Goal: Task Accomplishment & Management: Complete application form

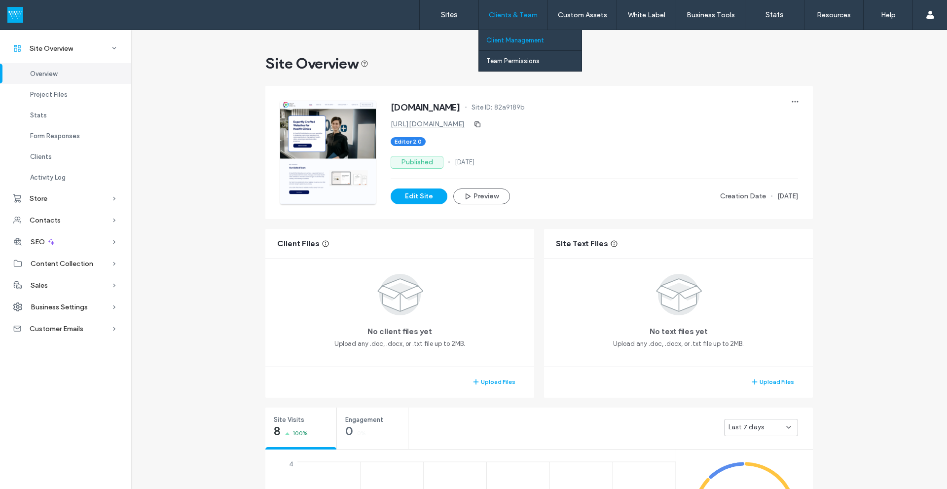
click at [502, 37] on label "Client Management" at bounding box center [515, 39] width 58 height 7
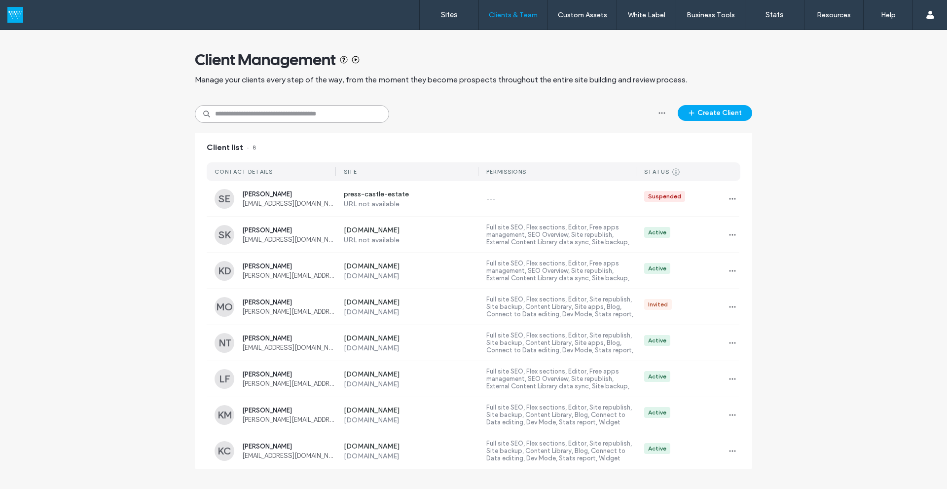
click at [258, 116] on input at bounding box center [292, 114] width 194 height 18
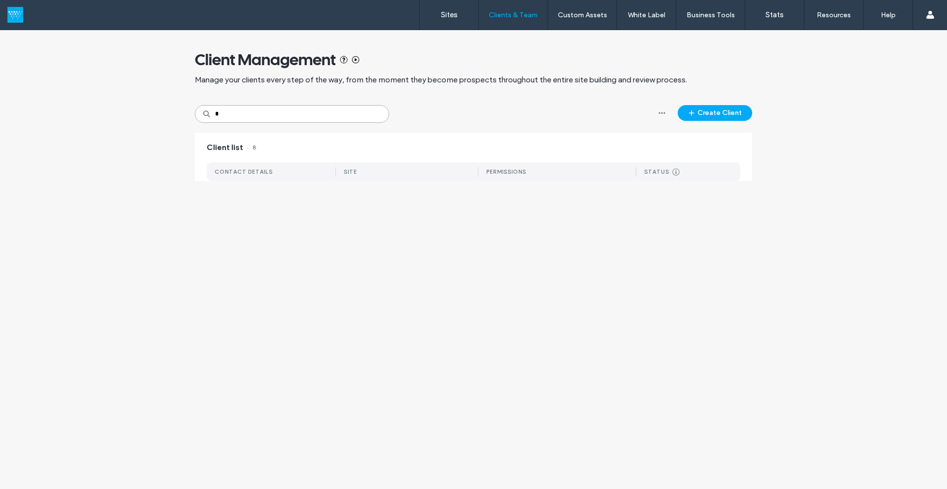
type input "*"
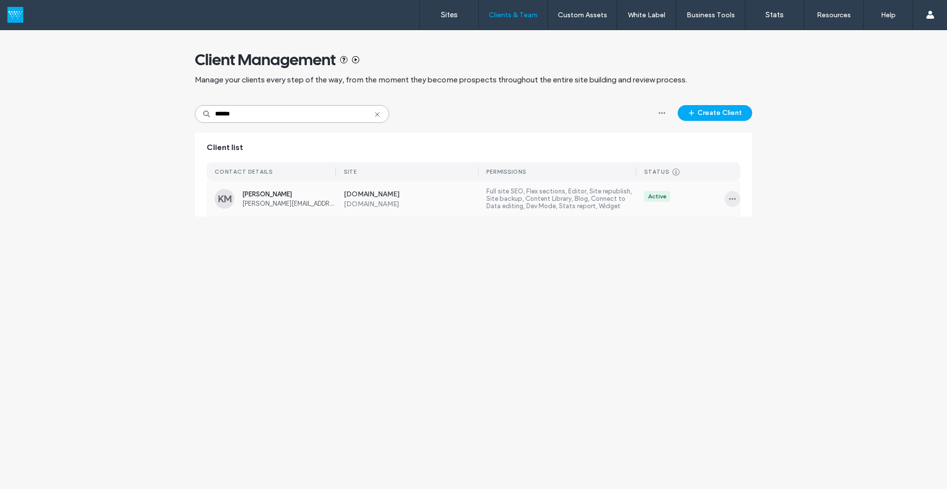
type input "******"
click at [732, 196] on icon "button" at bounding box center [733, 199] width 8 height 8
click at [750, 244] on span "Manage Access" at bounding box center [768, 243] width 46 height 10
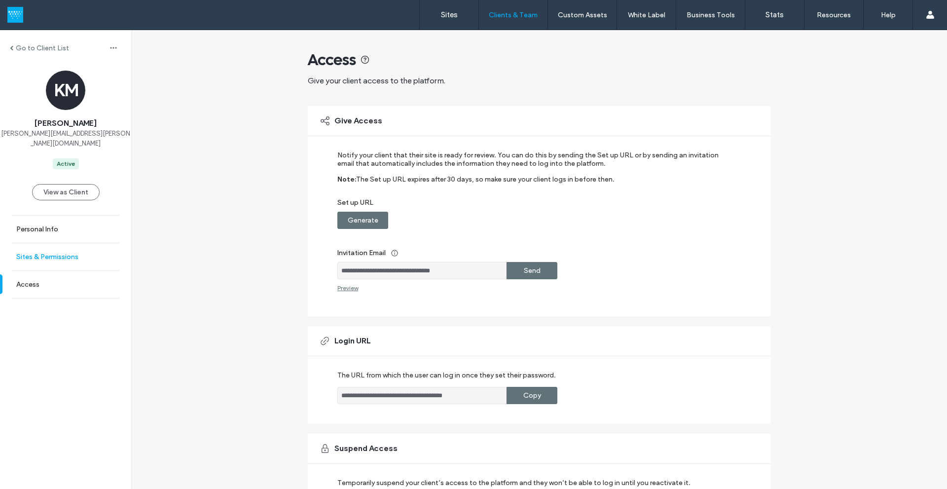
click at [33, 253] on link "Sites & Permissions" at bounding box center [65, 256] width 131 height 27
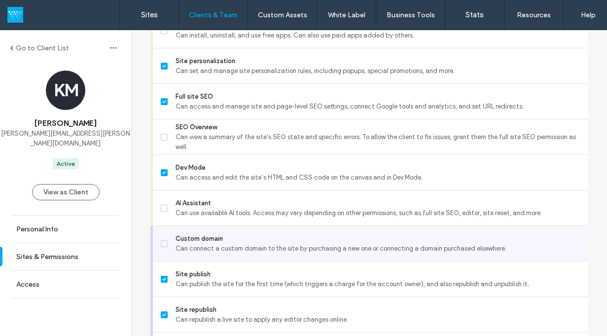
scroll to position [860, 0]
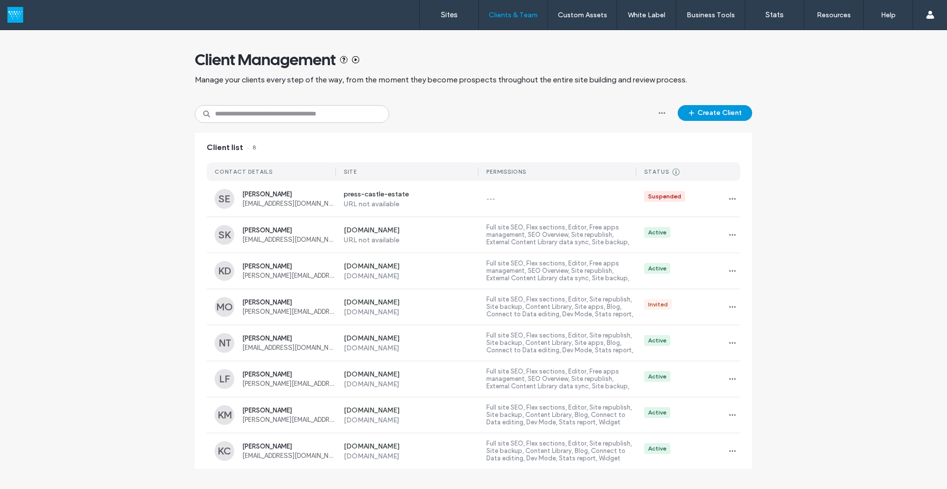
click at [711, 110] on button "Create Client" at bounding box center [715, 113] width 74 height 16
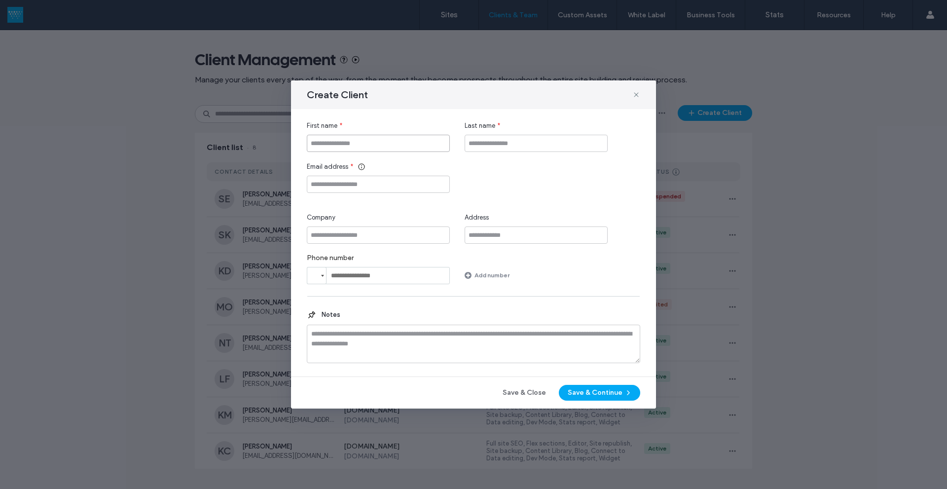
click at [348, 145] on input "First name" at bounding box center [378, 143] width 143 height 17
type input "*****"
type input "*******"
paste input "**********"
type input "**********"
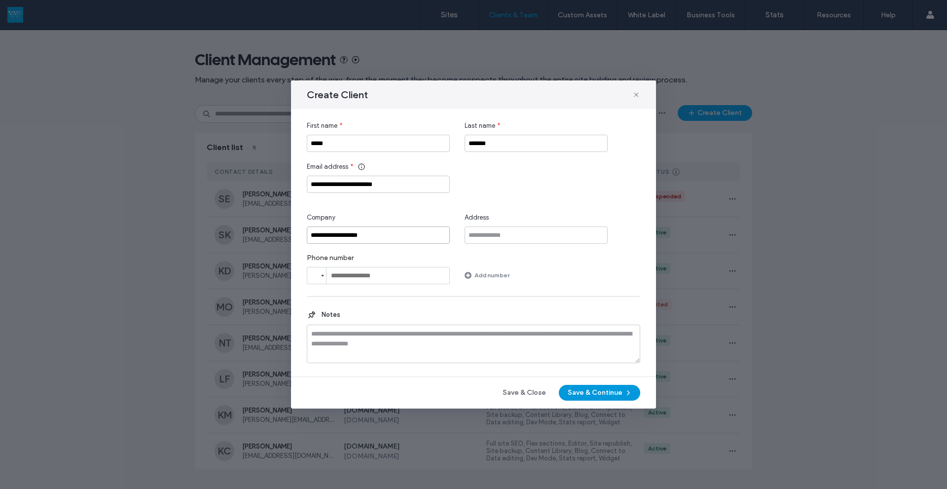
type input "**********"
click at [596, 393] on button "Save & Continue" at bounding box center [599, 393] width 81 height 16
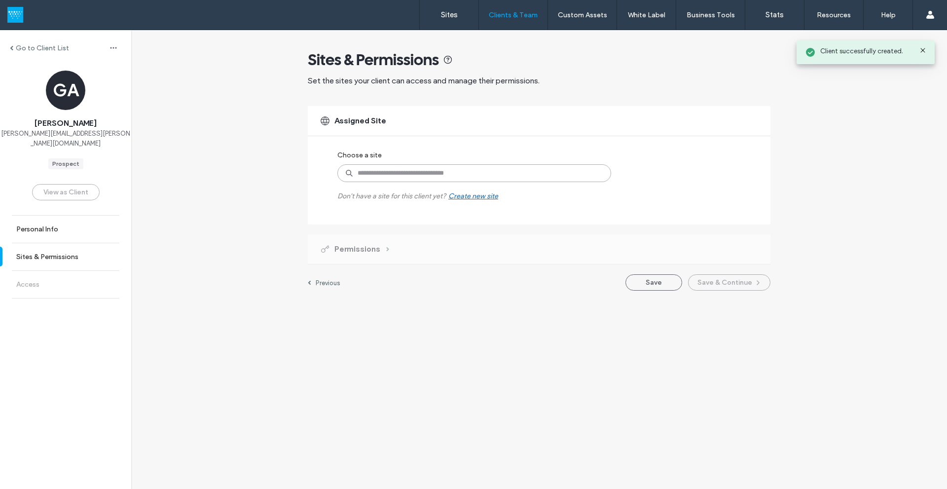
click at [393, 167] on input at bounding box center [474, 173] width 274 height 18
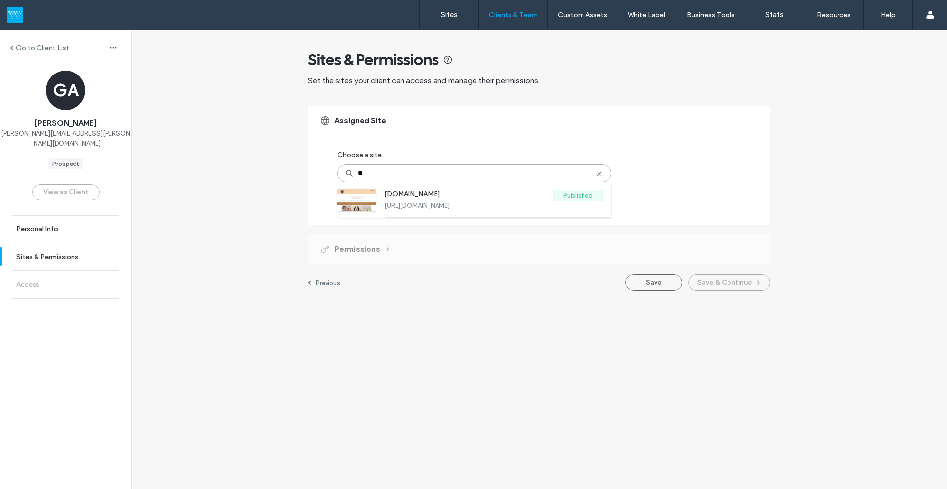
type input "***"
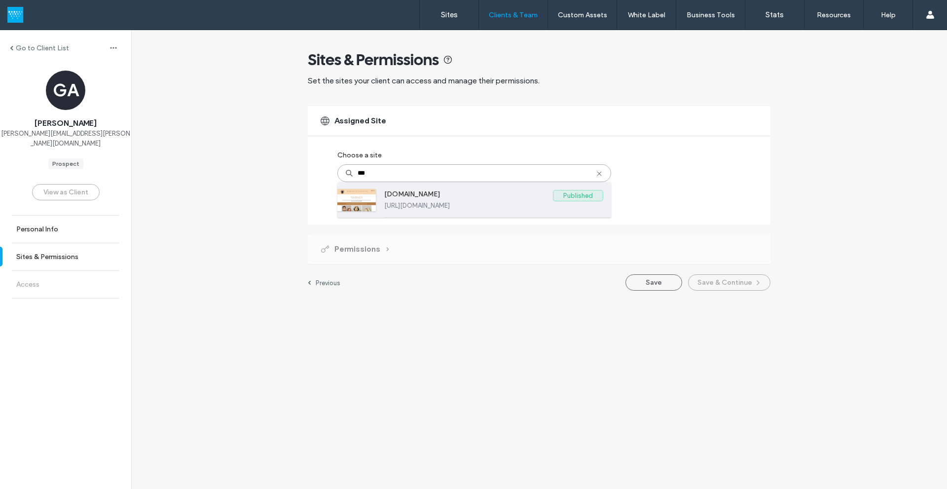
click at [439, 198] on label "[DOMAIN_NAME]" at bounding box center [468, 196] width 169 height 12
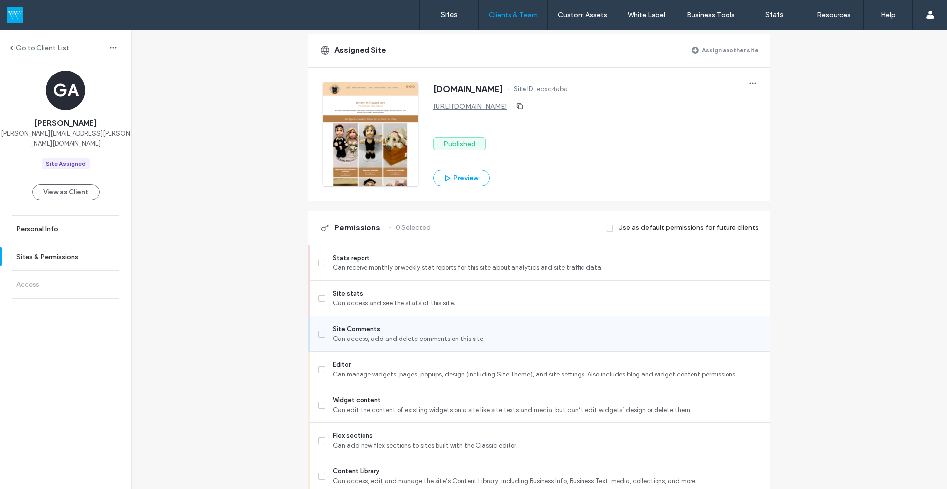
scroll to position [99, 0]
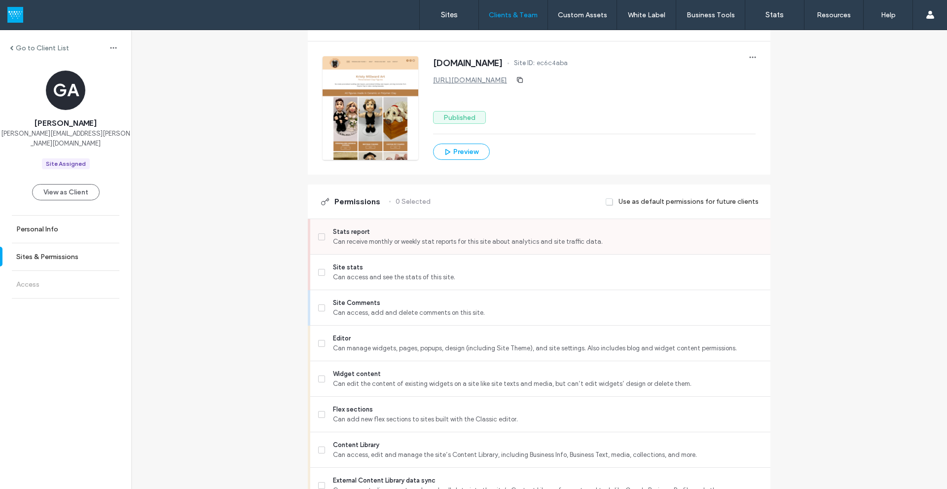
click at [320, 237] on icon at bounding box center [321, 236] width 3 height 3
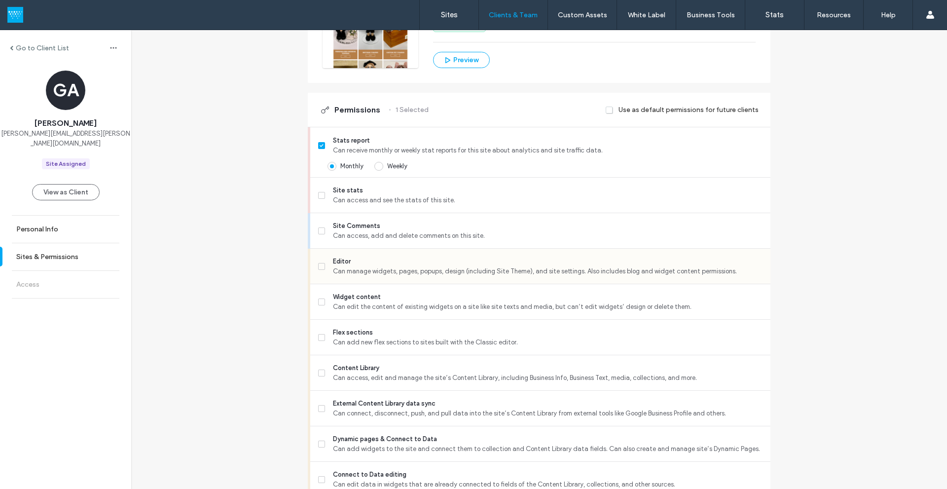
scroll to position [197, 0]
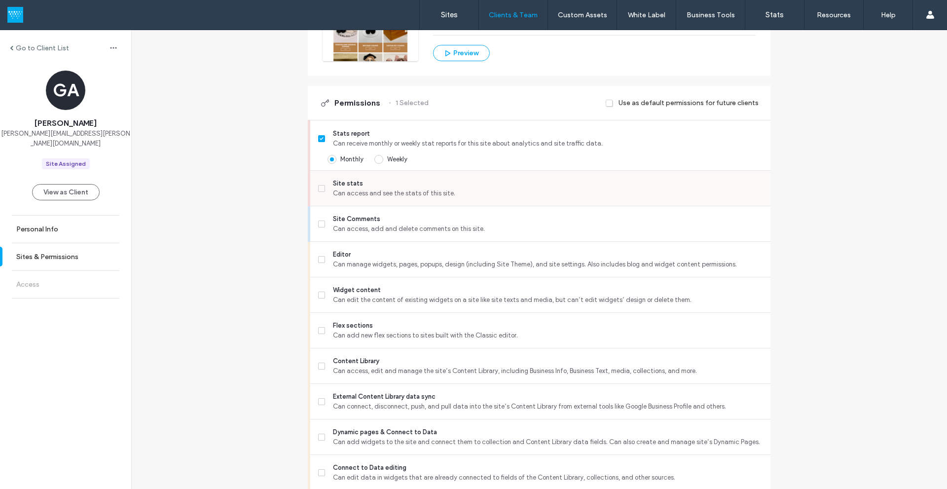
click at [320, 188] on icon at bounding box center [321, 188] width 3 height 3
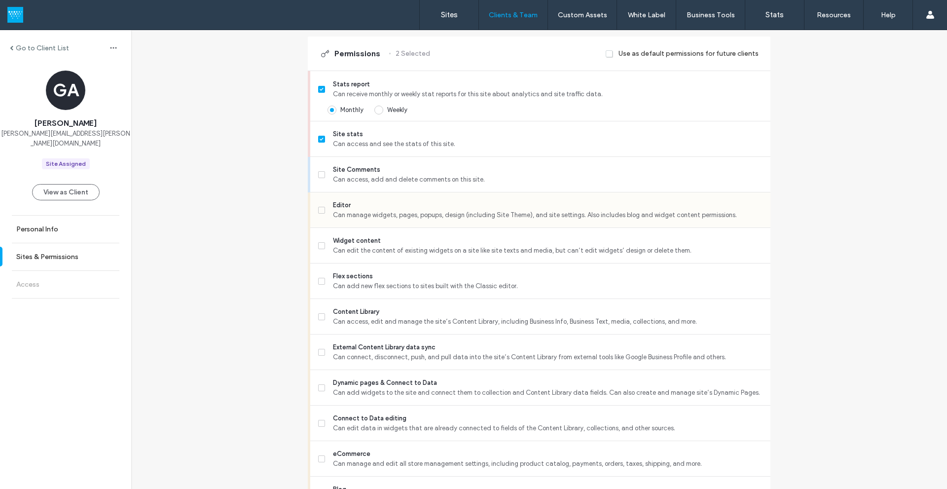
click at [320, 212] on span at bounding box center [321, 210] width 7 height 7
click at [320, 281] on icon at bounding box center [321, 281] width 3 height 3
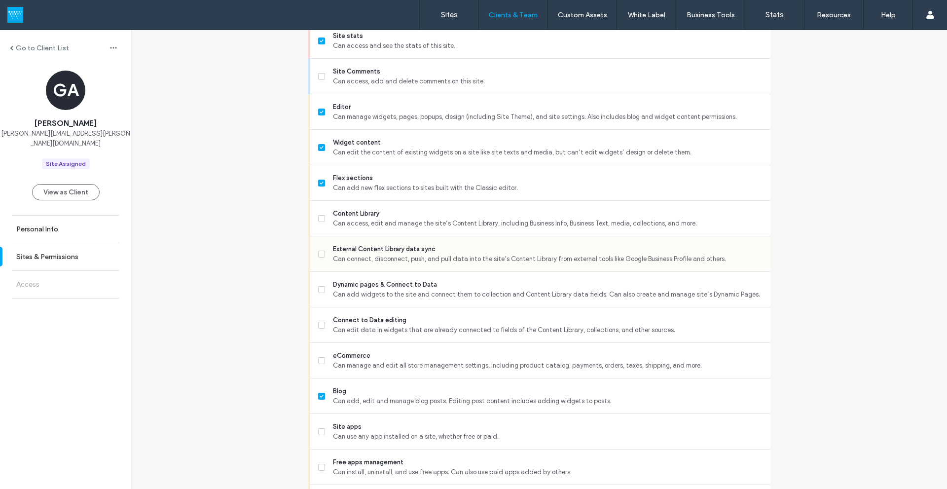
scroll to position [345, 0]
click at [318, 216] on span at bounding box center [321, 218] width 7 height 7
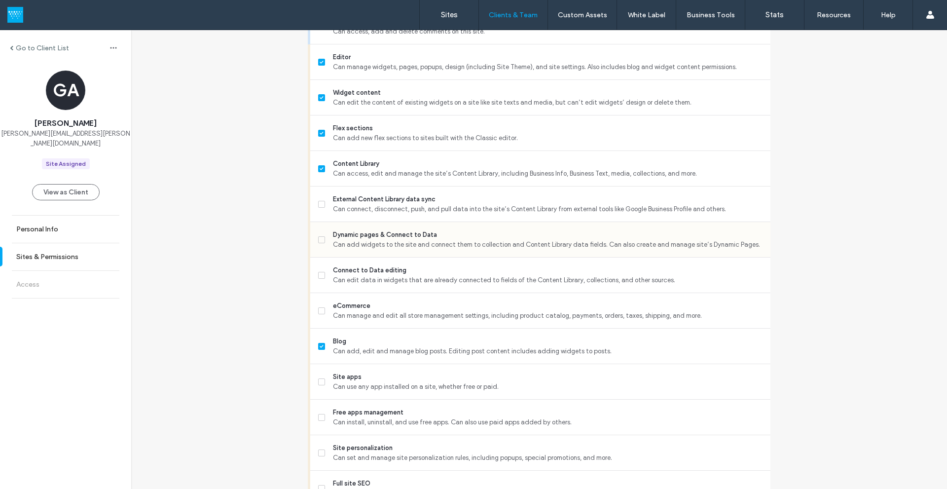
click at [320, 239] on icon at bounding box center [322, 239] width 4 height 3
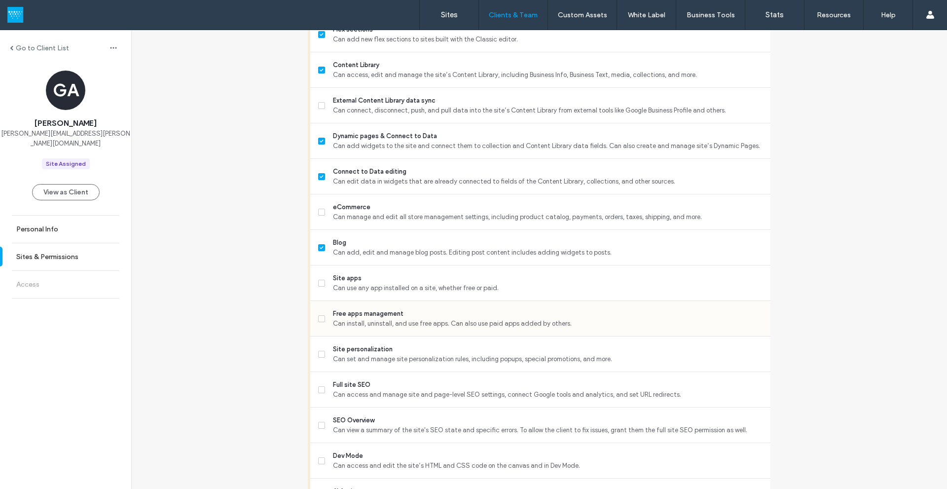
scroll to position [543, 0]
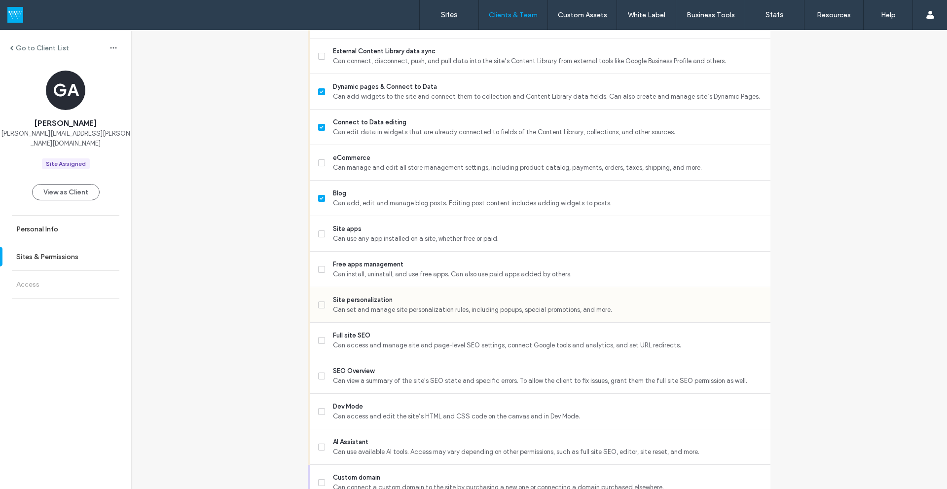
click at [320, 305] on icon at bounding box center [322, 304] width 4 height 3
click at [320, 339] on icon at bounding box center [322, 340] width 4 height 3
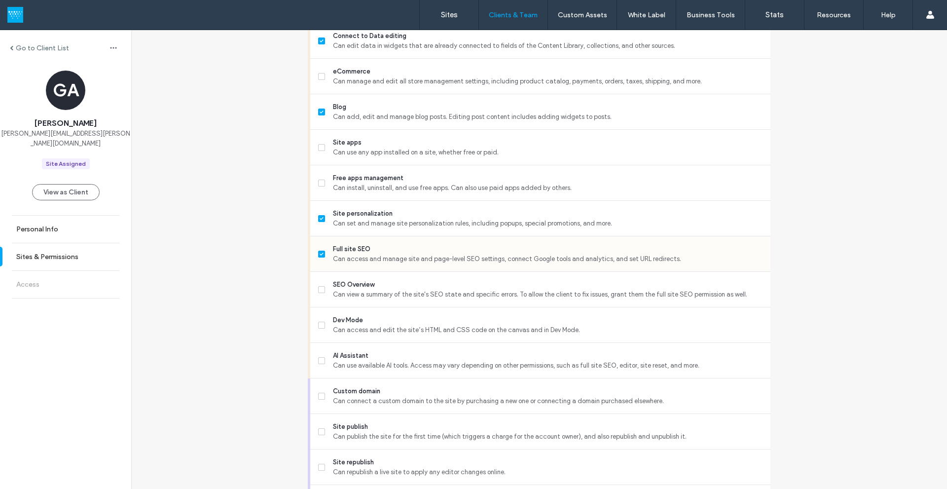
scroll to position [641, 0]
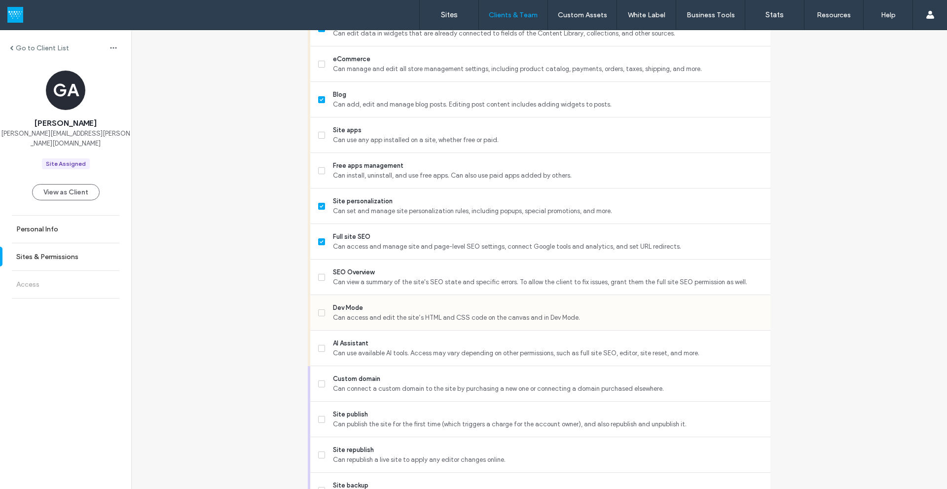
click at [320, 313] on icon at bounding box center [322, 312] width 4 height 3
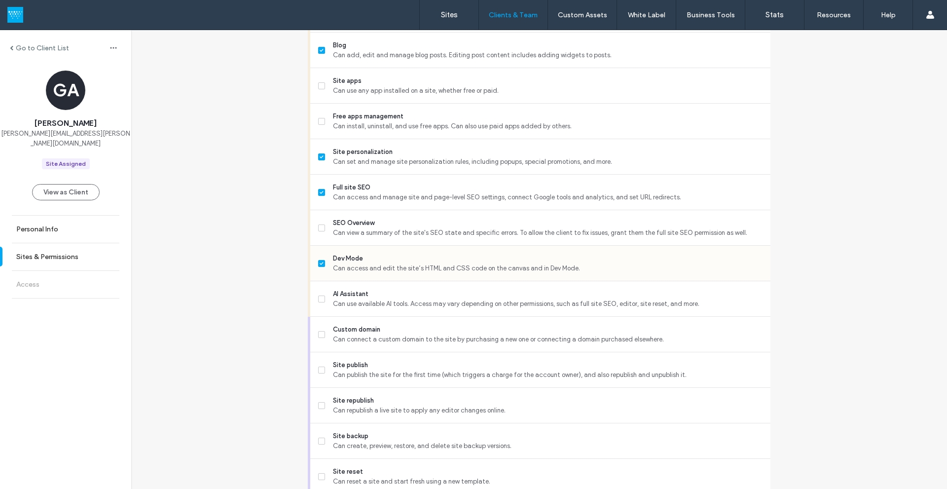
scroll to position [732, 0]
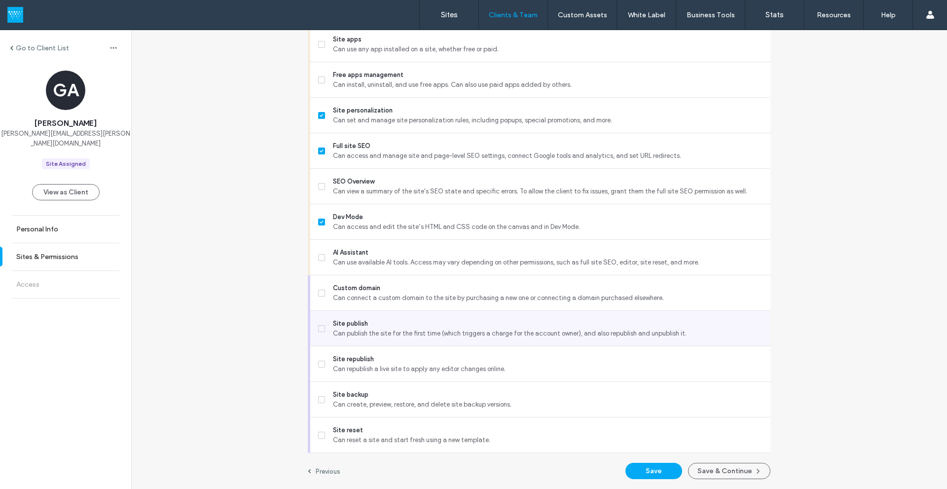
click at [322, 328] on label "Site publish Can publish the site for the first time (which triggers a charge f…" at bounding box center [540, 329] width 444 height 20
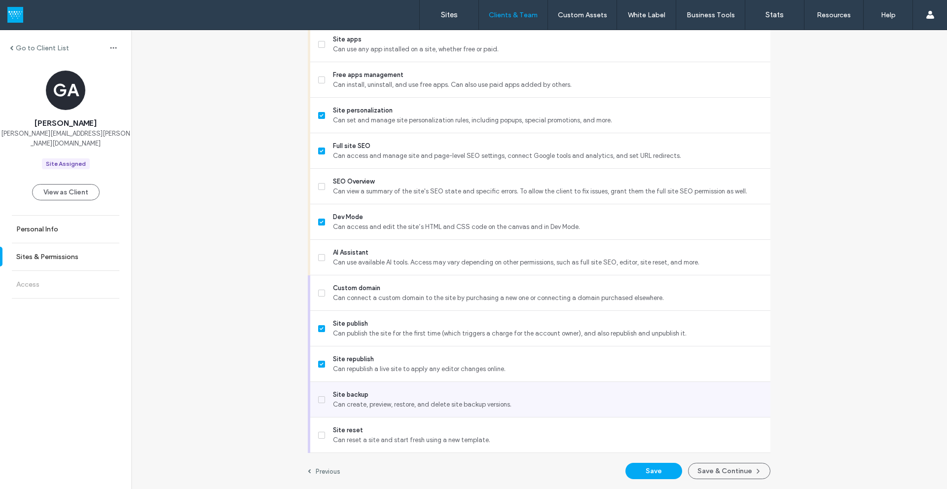
click at [318, 401] on span at bounding box center [321, 399] width 7 height 7
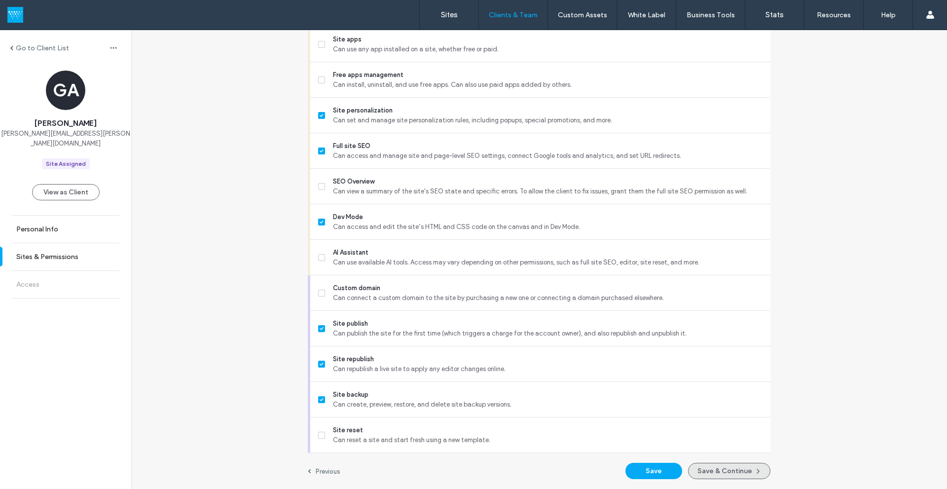
click at [718, 471] on button "Save & Continue" at bounding box center [729, 471] width 82 height 16
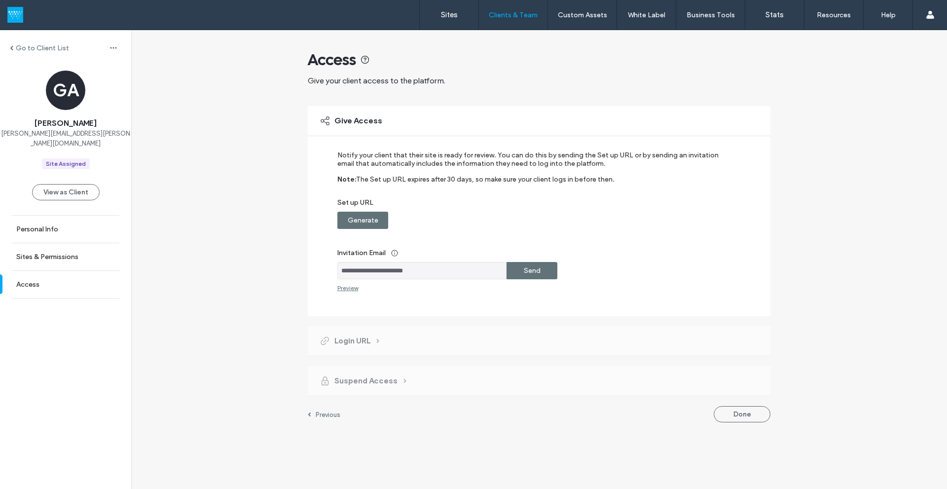
click at [531, 268] on label "Send" at bounding box center [532, 270] width 17 height 18
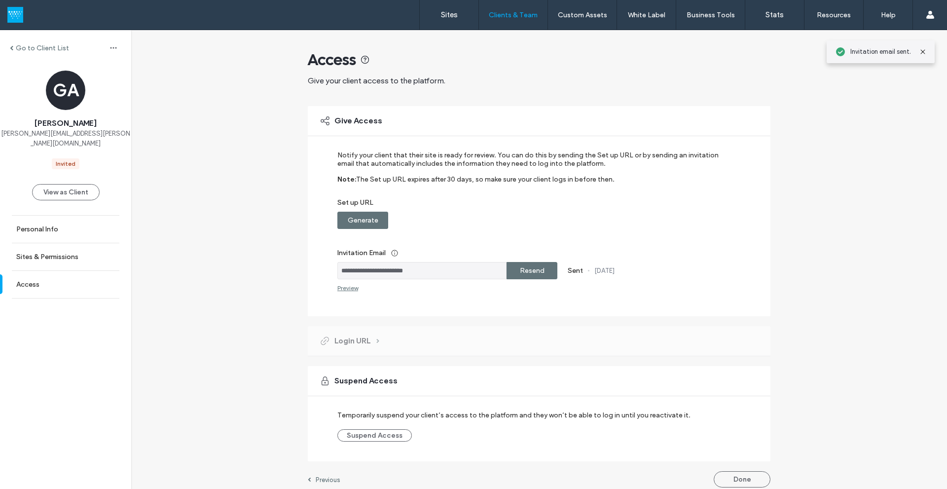
click at [371, 216] on label "Generate" at bounding box center [363, 220] width 31 height 18
click at [532, 222] on label "Copy" at bounding box center [532, 220] width 18 height 18
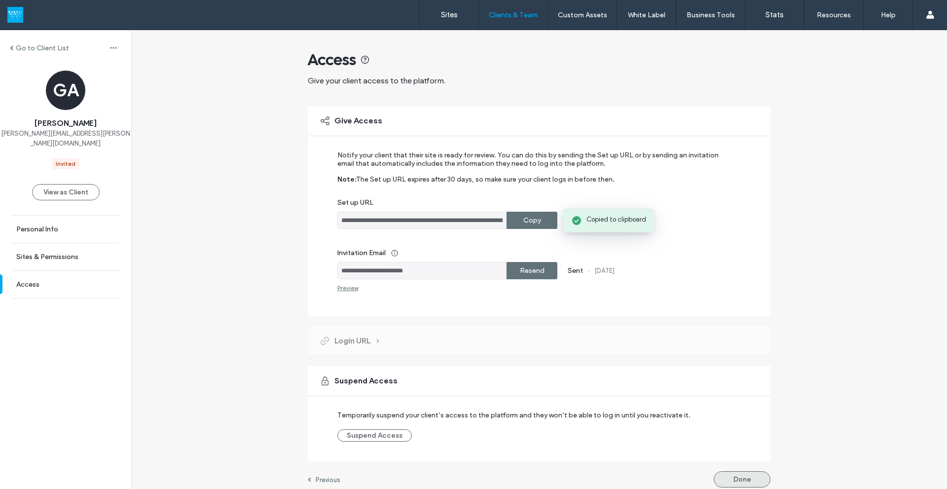
click at [737, 478] on button "Done" at bounding box center [742, 479] width 57 height 16
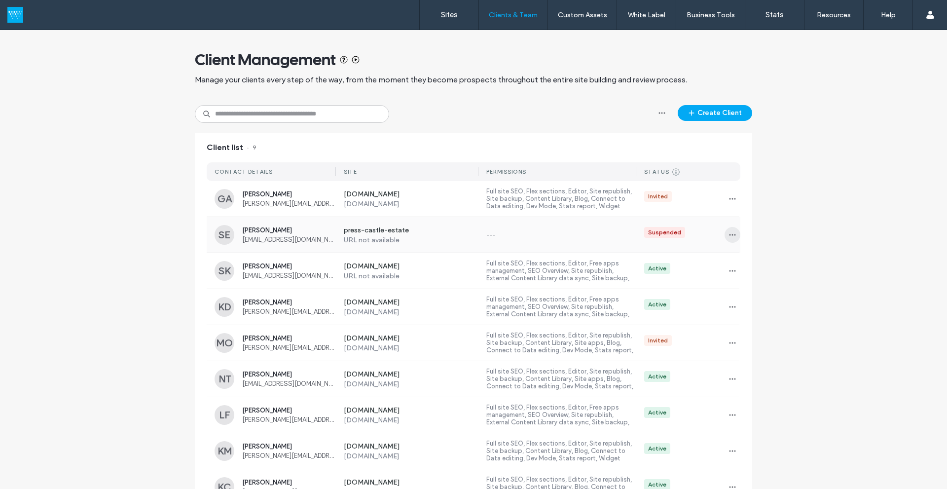
click at [729, 231] on icon "button" at bounding box center [733, 235] width 8 height 8
click at [751, 300] on span "Delete client" at bounding box center [759, 298] width 37 height 10
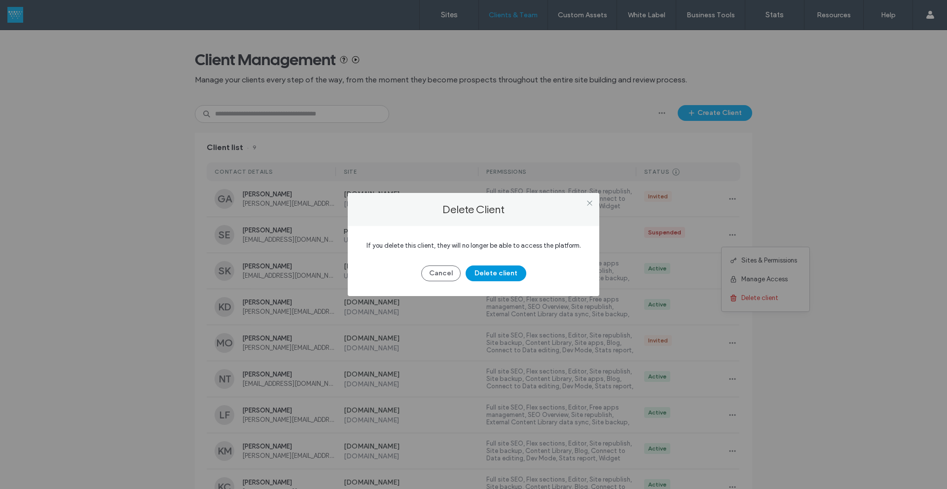
click at [513, 275] on button "Delete client" at bounding box center [496, 273] width 61 height 16
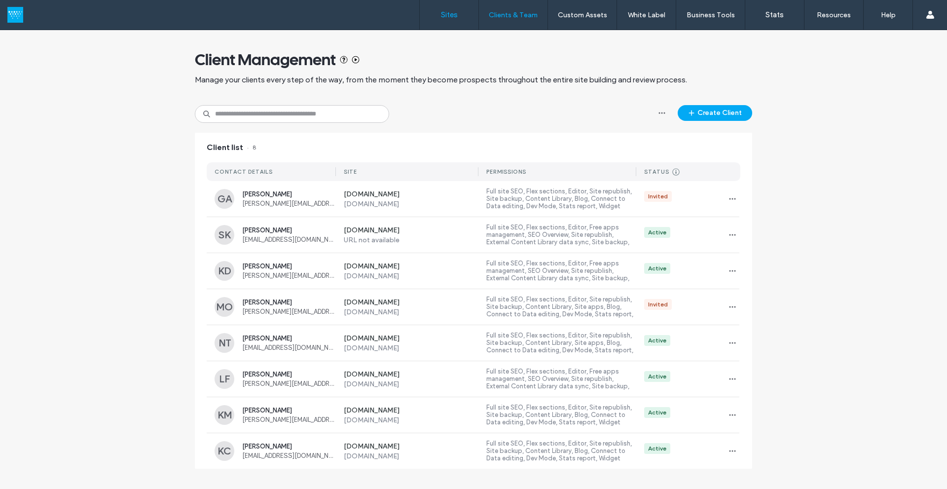
click at [455, 11] on label "Sites" at bounding box center [449, 14] width 17 height 9
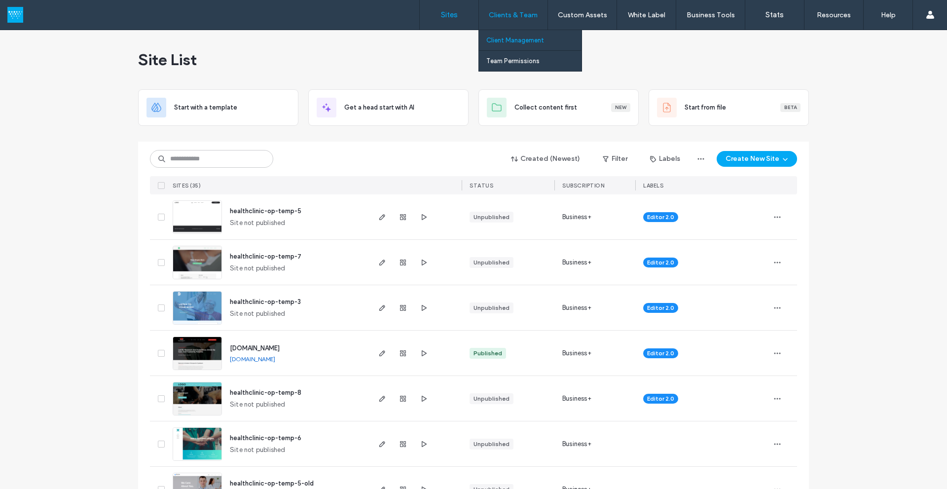
click at [511, 39] on label "Client Management" at bounding box center [515, 39] width 58 height 7
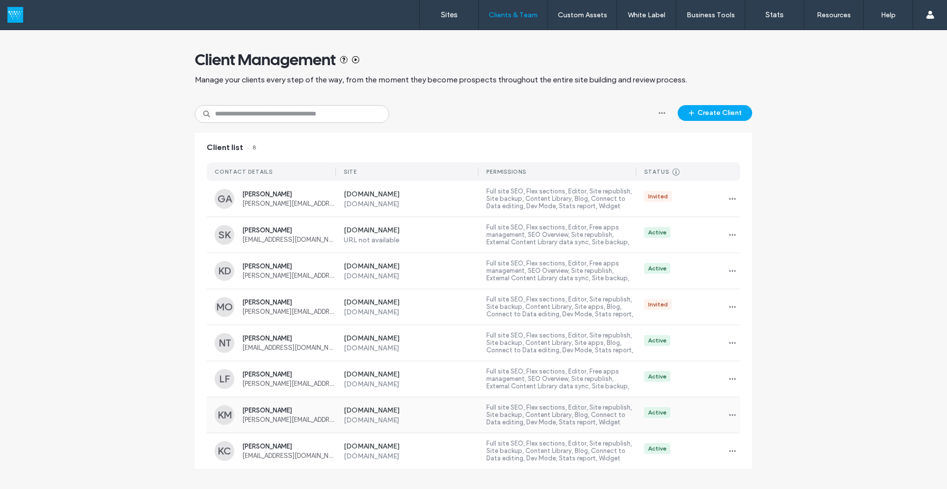
click at [294, 418] on span "[PERSON_NAME][EMAIL_ADDRESS][PERSON_NAME][DOMAIN_NAME]" at bounding box center [289, 419] width 94 height 7
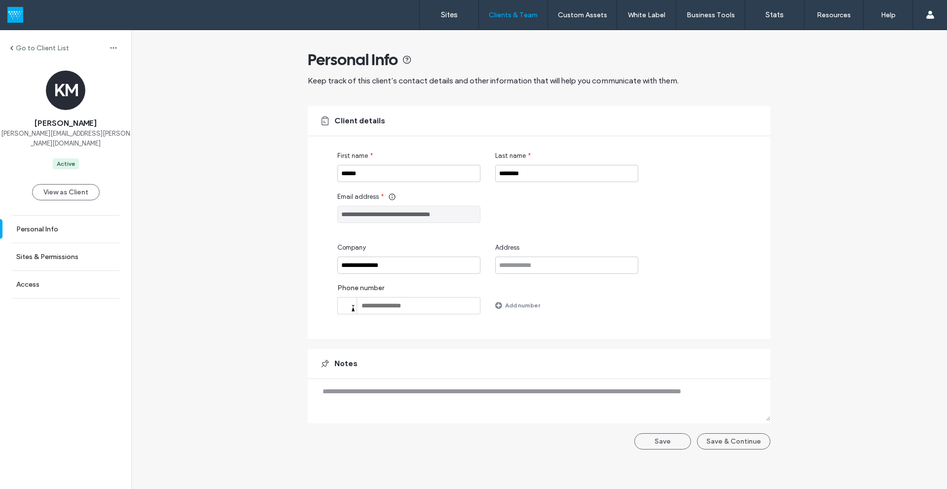
drag, startPoint x: 456, startPoint y: 212, endPoint x: 329, endPoint y: 212, distance: 126.3
click at [329, 212] on div "**********" at bounding box center [539, 222] width 463 height 233
click at [54, 253] on label "Sites & Permissions" at bounding box center [47, 257] width 62 height 8
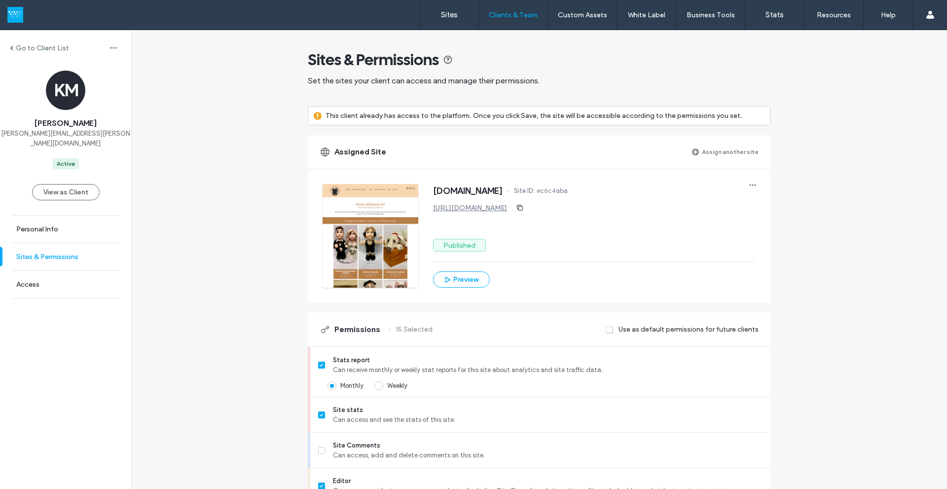
click at [46, 253] on label "Sites & Permissions" at bounding box center [47, 257] width 62 height 8
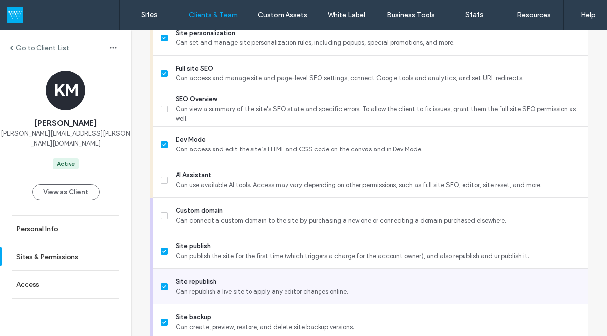
scroll to position [888, 0]
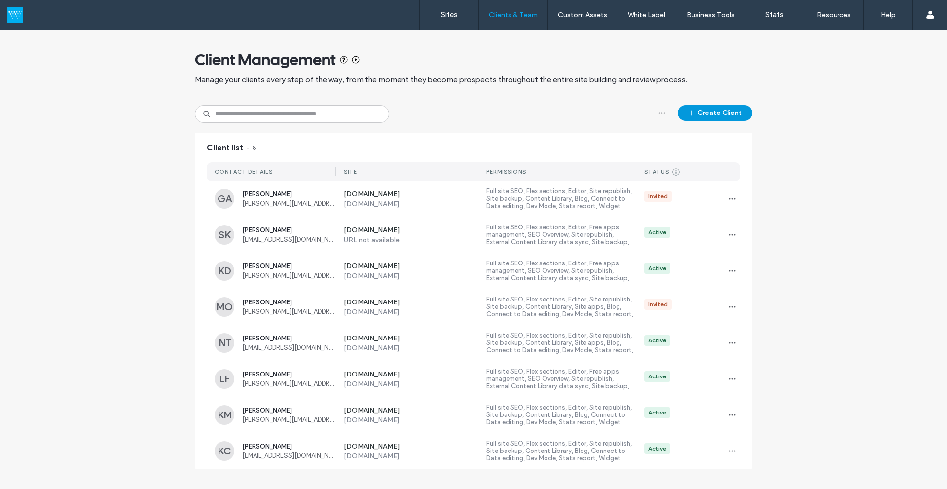
click at [733, 109] on button "Create Client" at bounding box center [715, 113] width 74 height 16
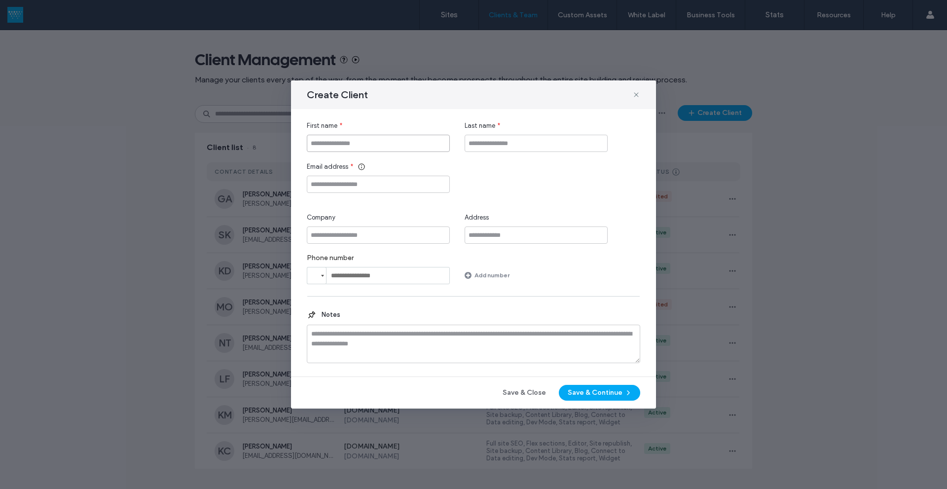
click at [329, 139] on input "First name" at bounding box center [378, 143] width 143 height 17
type input "******"
type input "********"
paste input "**********"
type input "**********"
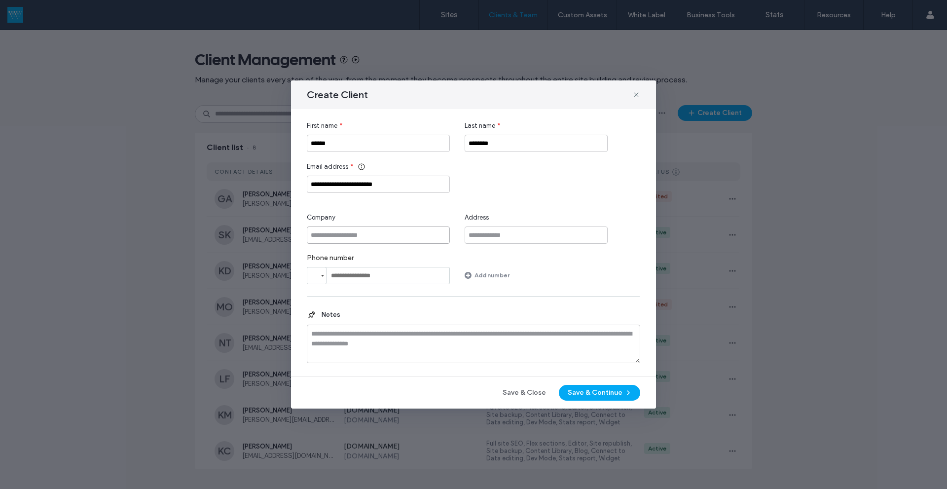
click at [340, 237] on input "Company" at bounding box center [378, 234] width 143 height 17
type input "**********"
click at [585, 389] on button "Save & Continue" at bounding box center [599, 393] width 81 height 16
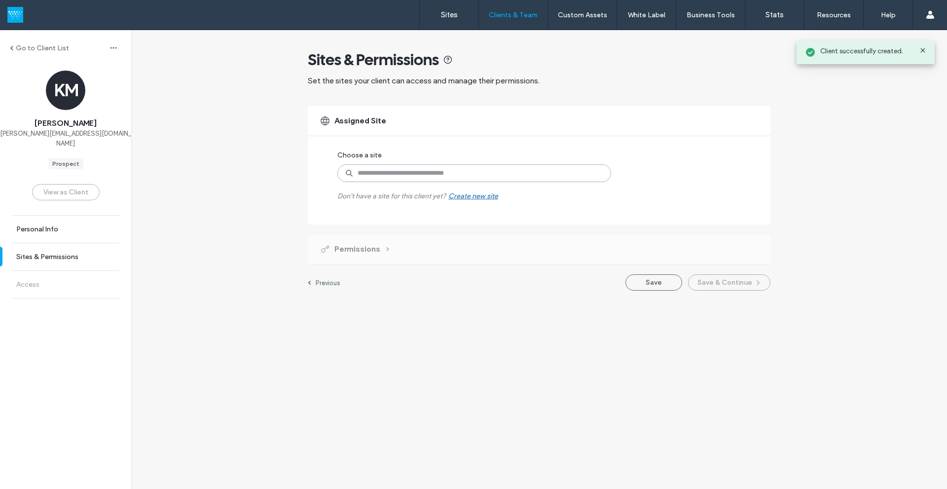
click at [373, 175] on input at bounding box center [474, 173] width 274 height 18
type input "*****"
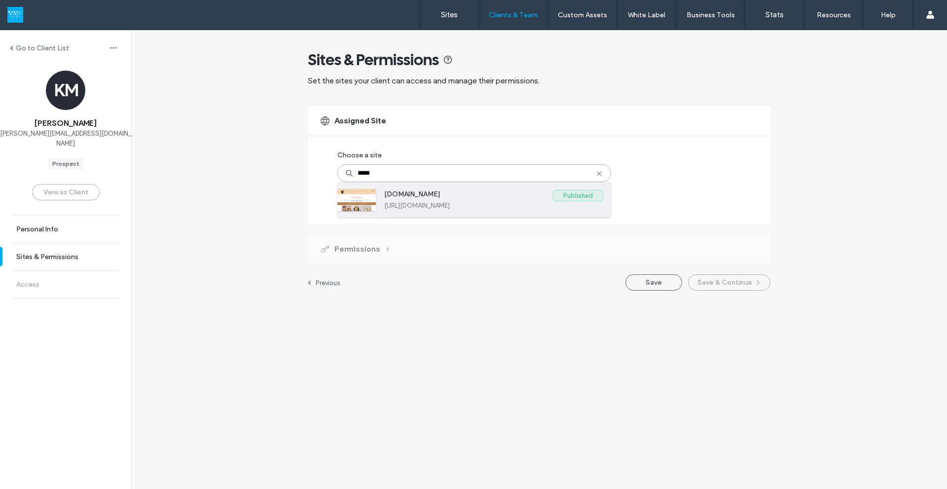
click at [386, 192] on label "[DOMAIN_NAME]" at bounding box center [468, 196] width 169 height 12
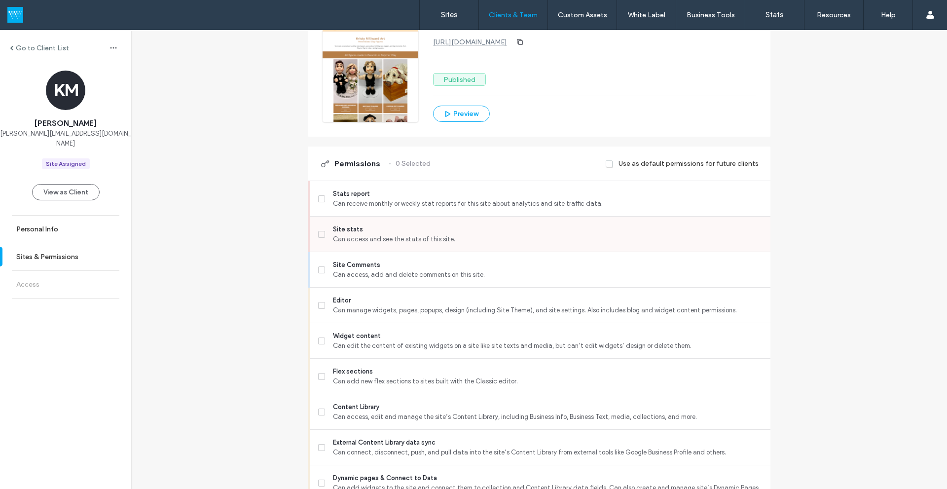
scroll to position [148, 0]
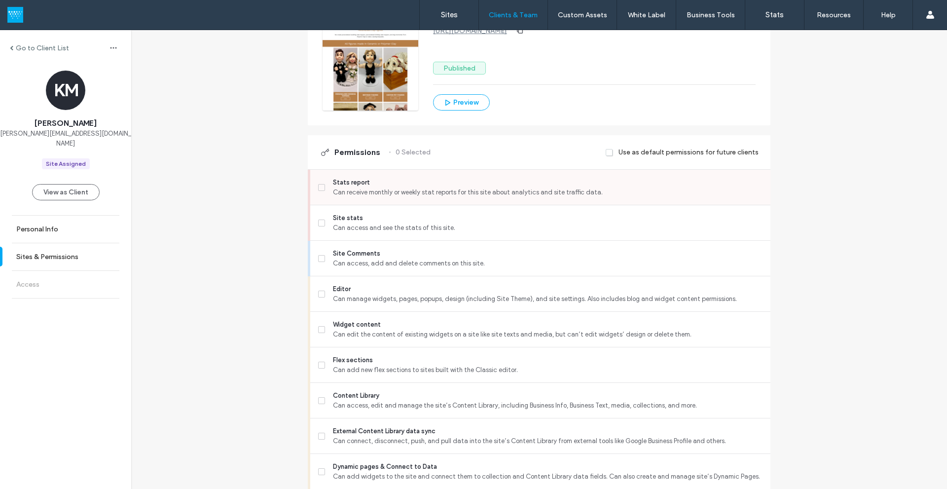
click at [320, 188] on icon at bounding box center [322, 187] width 4 height 3
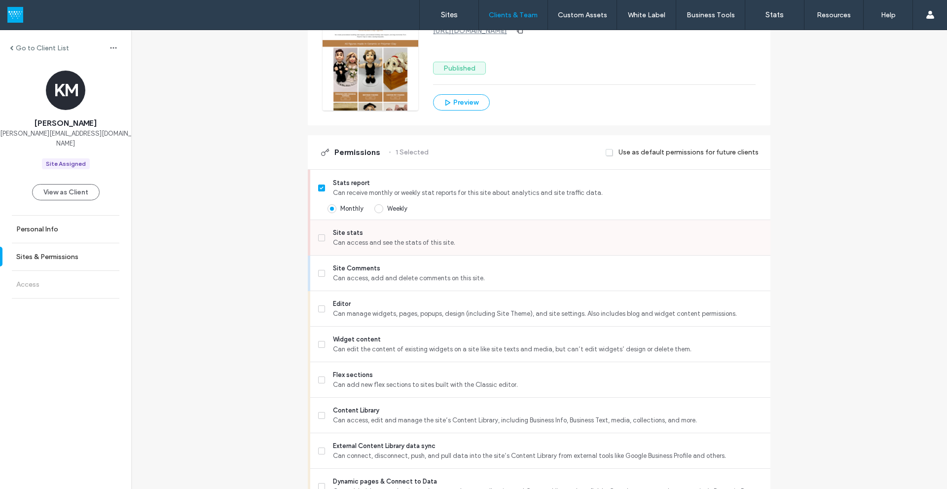
click at [320, 238] on icon at bounding box center [321, 237] width 3 height 3
click at [320, 310] on icon at bounding box center [322, 308] width 4 height 3
click at [320, 379] on icon at bounding box center [322, 379] width 4 height 3
click at [320, 415] on icon at bounding box center [322, 415] width 4 height 3
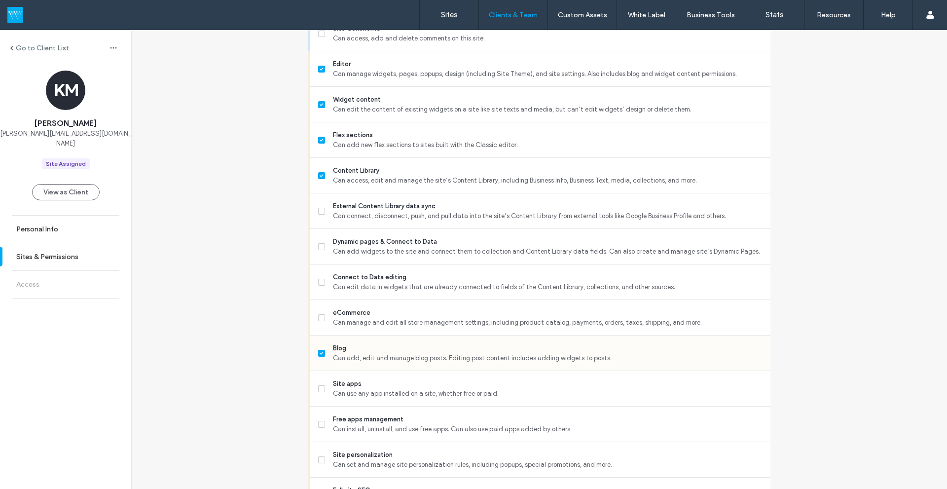
scroll to position [395, 0]
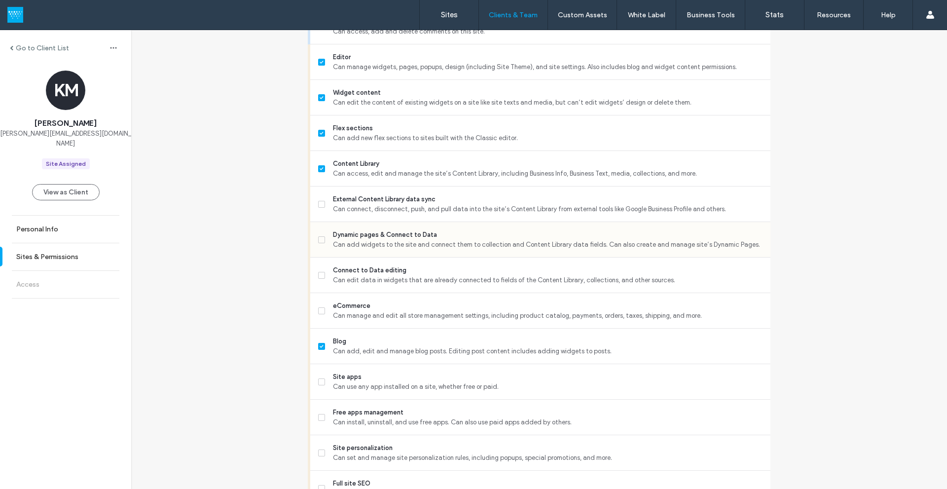
click at [321, 239] on span at bounding box center [321, 239] width 7 height 7
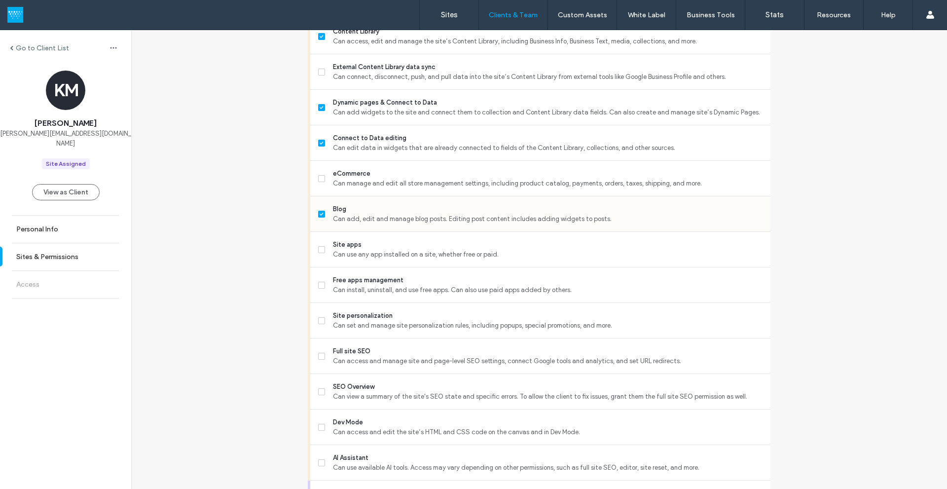
scroll to position [543, 0]
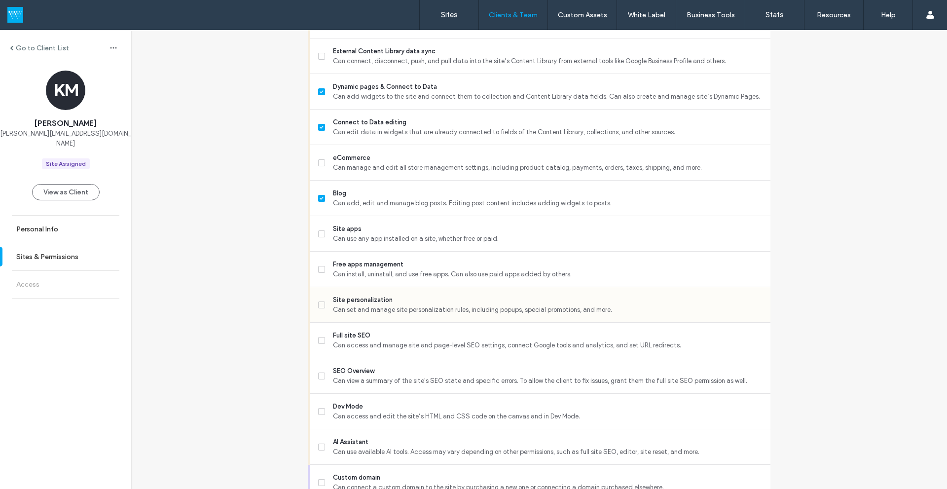
click at [320, 306] on icon at bounding box center [322, 304] width 4 height 3
click at [320, 340] on icon at bounding box center [321, 340] width 3 height 3
click at [319, 414] on span at bounding box center [321, 411] width 7 height 7
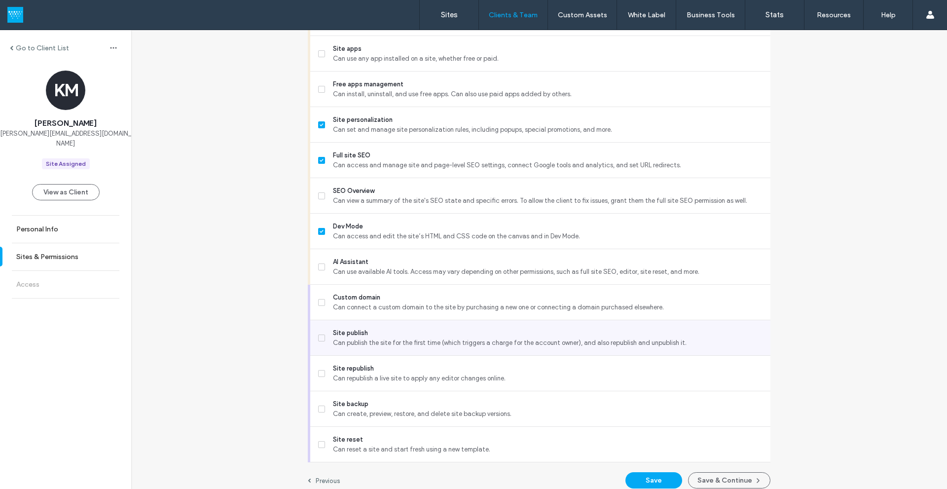
scroll to position [732, 0]
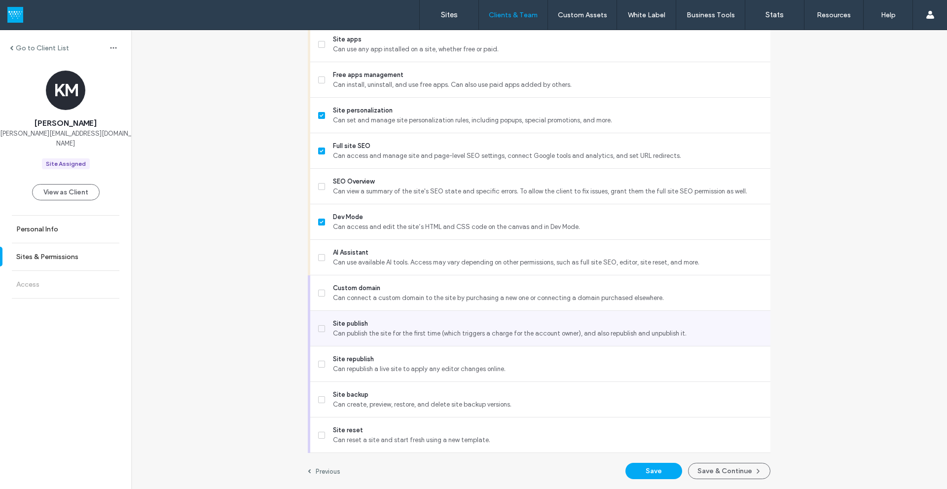
click at [320, 327] on icon at bounding box center [321, 328] width 3 height 3
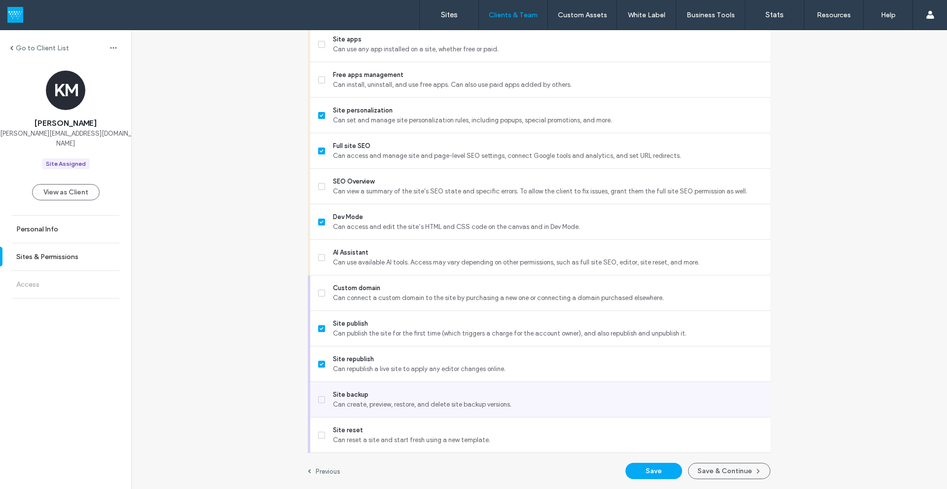
click at [320, 398] on span at bounding box center [321, 399] width 7 height 7
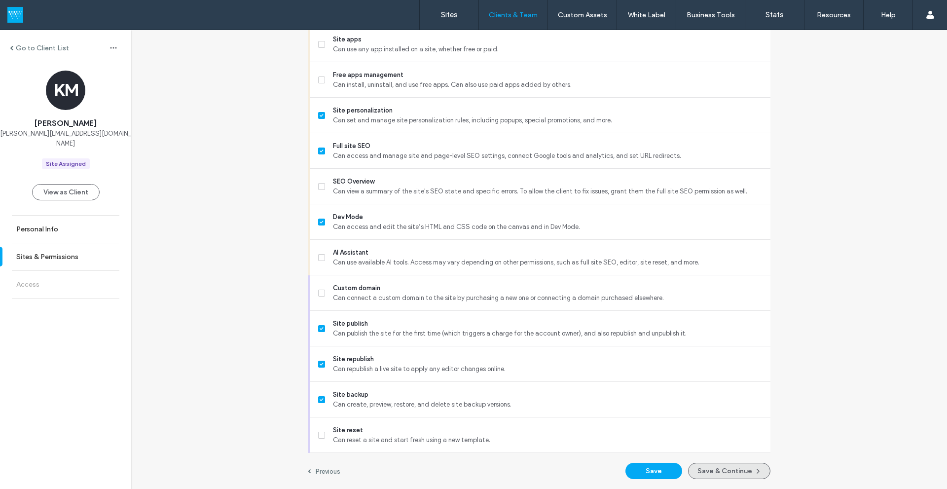
click at [713, 475] on button "Save & Continue" at bounding box center [729, 471] width 82 height 16
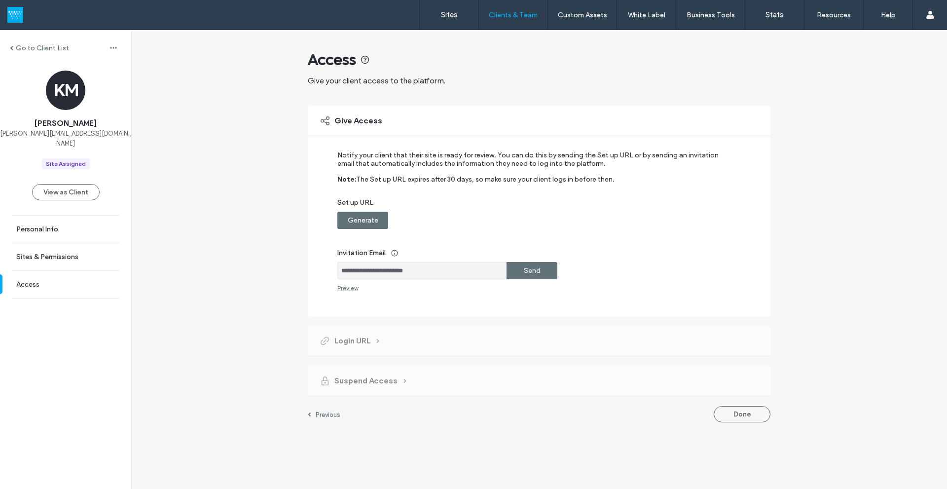
click at [533, 270] on label "Send" at bounding box center [532, 270] width 17 height 18
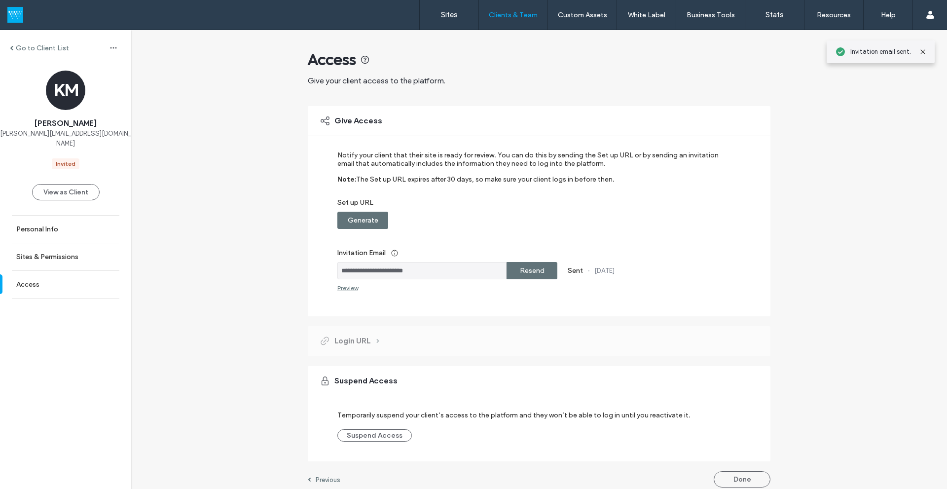
click at [356, 219] on label "Generate" at bounding box center [363, 220] width 31 height 18
click at [536, 220] on label "Copy" at bounding box center [532, 220] width 18 height 18
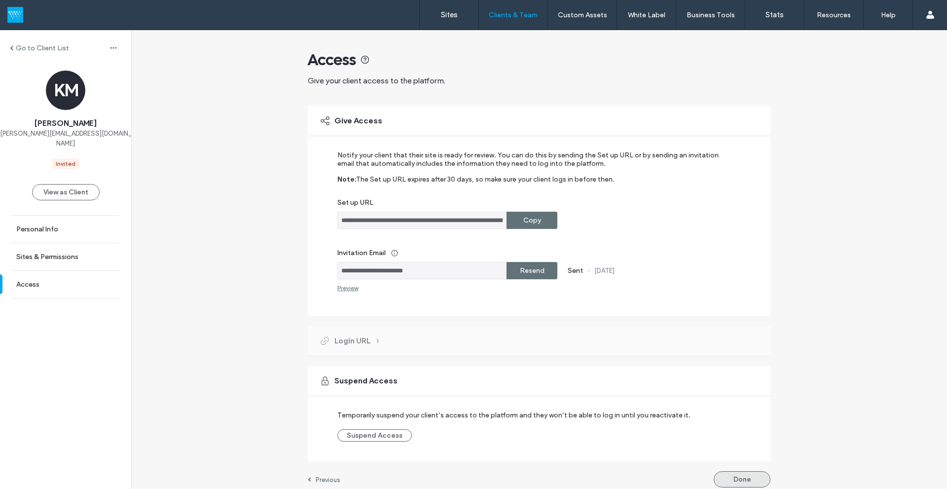
click at [730, 474] on button "Done" at bounding box center [742, 479] width 57 height 16
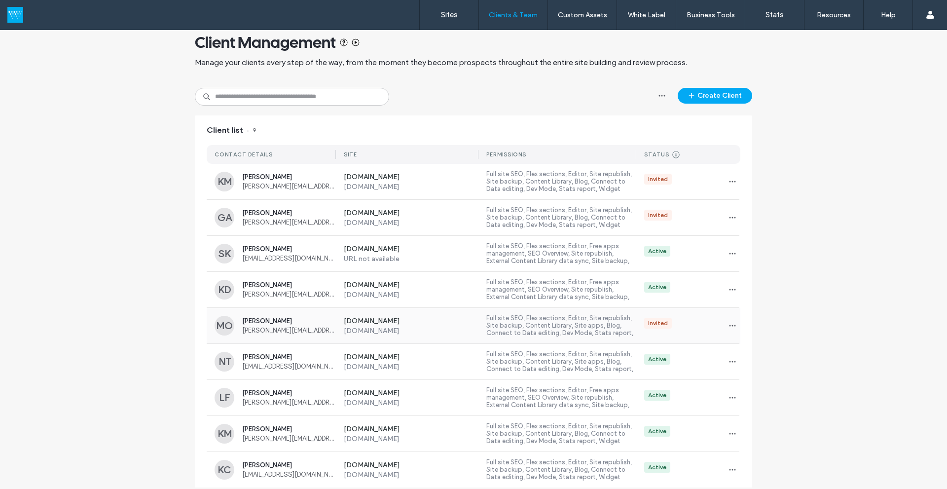
scroll to position [26, 0]
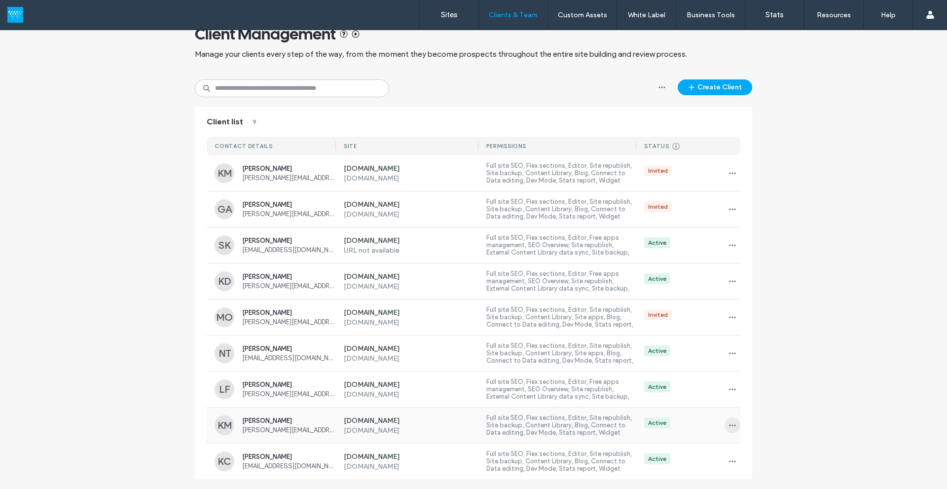
click at [729, 422] on icon "button" at bounding box center [733, 425] width 8 height 8
click at [778, 306] on div "Client Management Manage your clients every step of the way, from the moment th…" at bounding box center [473, 246] width 947 height 484
